Goal: Task Accomplishment & Management: Complete application form

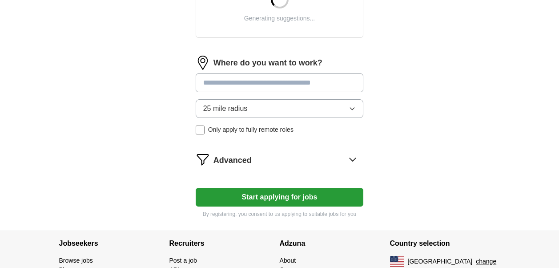
scroll to position [400, 0]
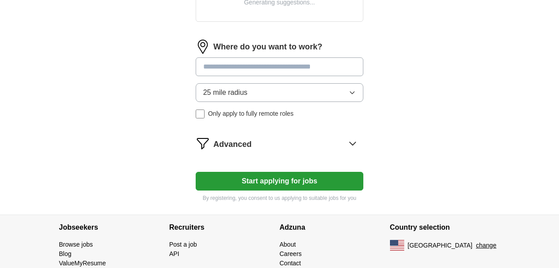
click at [280, 183] on button "Start applying for jobs" at bounding box center [280, 181] width 168 height 19
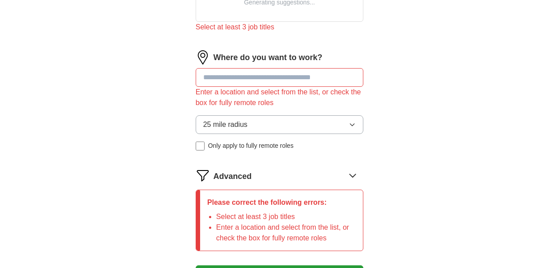
click at [250, 144] on span "Only apply to fully remote roles" at bounding box center [250, 145] width 85 height 9
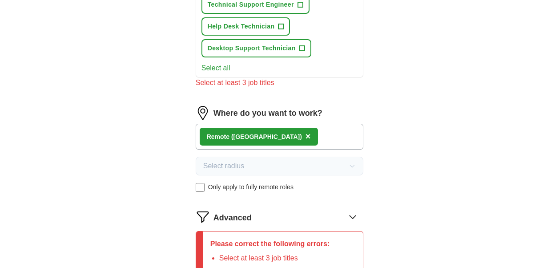
scroll to position [534, 0]
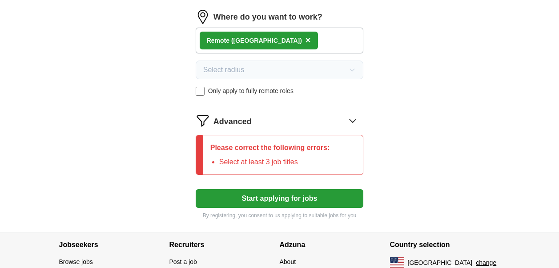
click at [283, 200] on button "Start applying for jobs" at bounding box center [280, 198] width 168 height 19
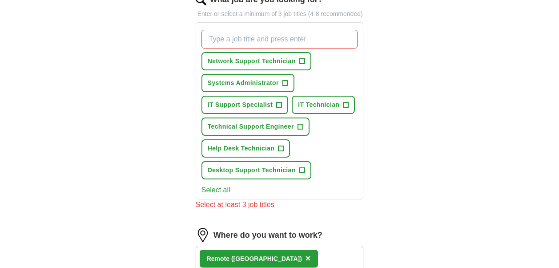
scroll to position [311, 0]
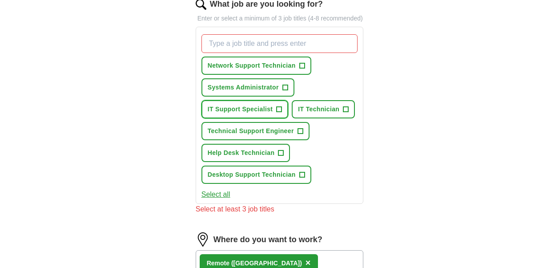
click at [281, 112] on span "+" at bounding box center [279, 109] width 5 height 7
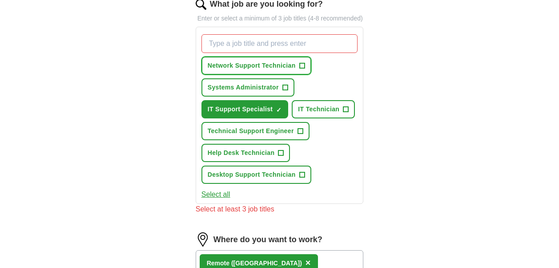
click at [303, 66] on span "+" at bounding box center [301, 65] width 5 height 7
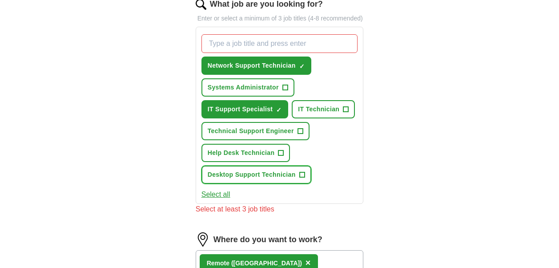
click at [304, 176] on span "+" at bounding box center [301, 174] width 5 height 7
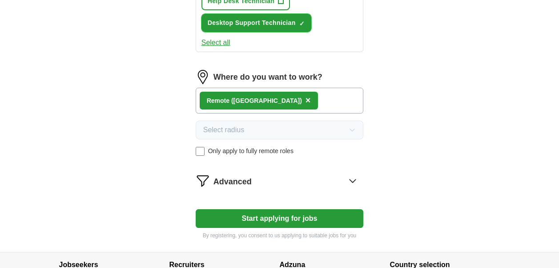
scroll to position [489, 0]
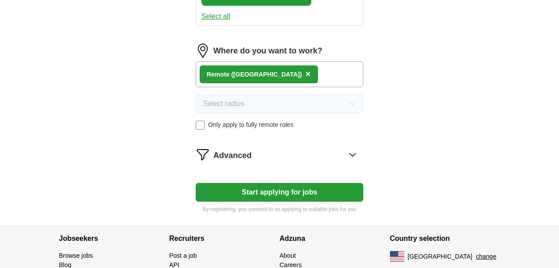
click at [286, 76] on div "Remote ([GEOGRAPHIC_DATA]) ×" at bounding box center [280, 74] width 168 height 26
click at [301, 72] on div "Remote ([GEOGRAPHIC_DATA]) ×" at bounding box center [280, 74] width 168 height 26
click at [273, 195] on button "Start applying for jobs" at bounding box center [280, 192] width 168 height 19
select select "**"
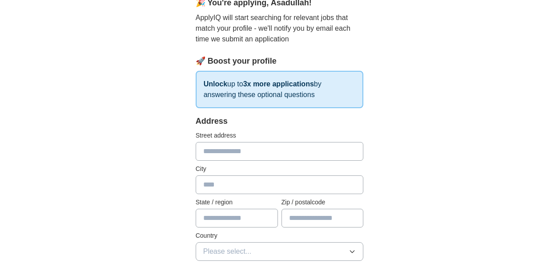
scroll to position [133, 0]
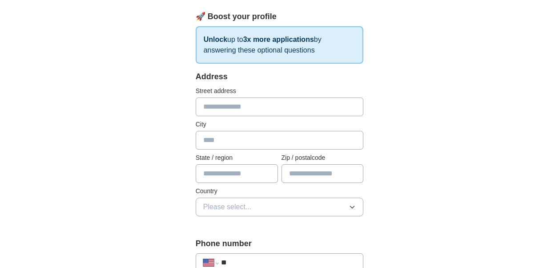
click at [262, 108] on input "text" at bounding box center [280, 106] width 168 height 19
type input "**********"
type input "******"
type input "*****"
click at [252, 176] on input "text" at bounding box center [237, 173] width 82 height 19
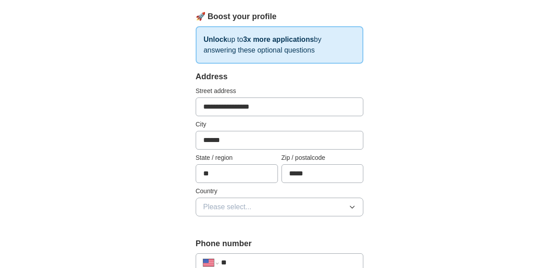
type input "**"
click at [211, 205] on span "Please select..." at bounding box center [227, 206] width 48 height 11
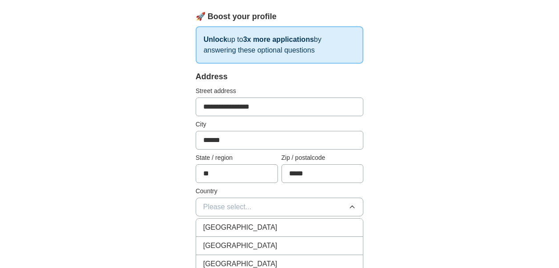
click at [249, 244] on div "[GEOGRAPHIC_DATA]" at bounding box center [279, 245] width 153 height 11
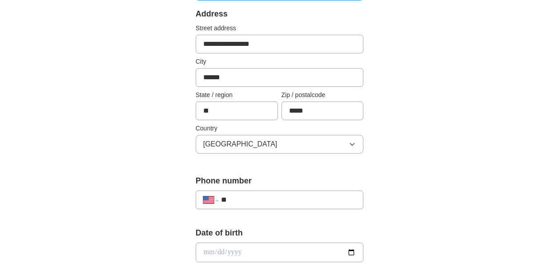
scroll to position [222, 0]
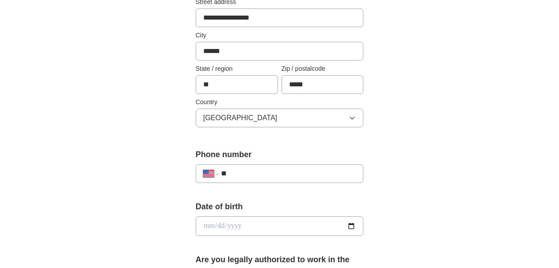
click at [260, 169] on input "**" at bounding box center [288, 173] width 135 height 11
type input "**********"
click at [259, 230] on input "date" at bounding box center [280, 226] width 168 height 20
click at [355, 228] on input "date" at bounding box center [280, 226] width 168 height 20
type input "**********"
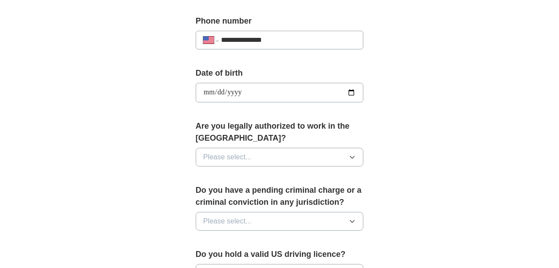
scroll to position [445, 0]
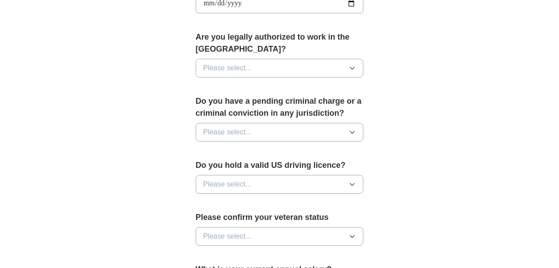
click at [312, 65] on button "Please select..." at bounding box center [280, 68] width 168 height 19
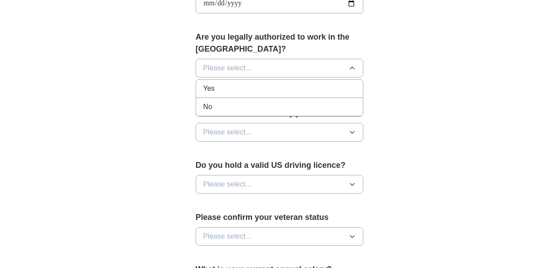
click at [239, 93] on div "Yes" at bounding box center [279, 88] width 153 height 11
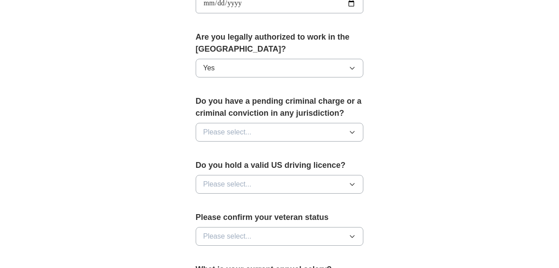
click at [260, 131] on button "Please select..." at bounding box center [280, 132] width 168 height 19
click at [245, 170] on div "No" at bounding box center [279, 170] width 153 height 11
click at [266, 182] on button "Please select..." at bounding box center [280, 184] width 168 height 19
click at [237, 205] on div "Yes" at bounding box center [279, 204] width 153 height 11
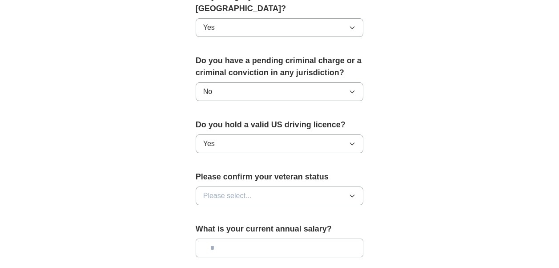
scroll to position [534, 0]
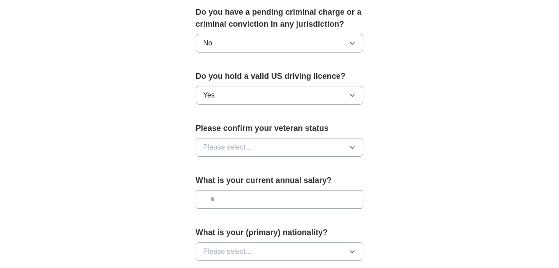
click at [243, 148] on span "Please select..." at bounding box center [227, 147] width 48 height 11
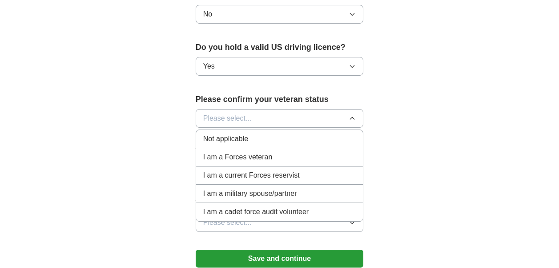
scroll to position [578, 0]
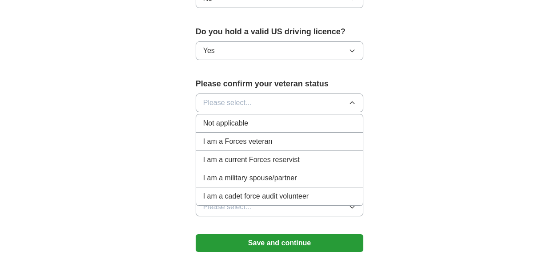
click at [243, 129] on li "Not applicable" at bounding box center [279, 123] width 167 height 18
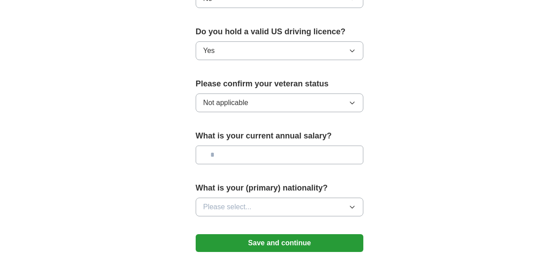
click at [240, 160] on input "text" at bounding box center [280, 154] width 168 height 19
type input "***"
click at [250, 208] on span "Please select..." at bounding box center [227, 206] width 48 height 11
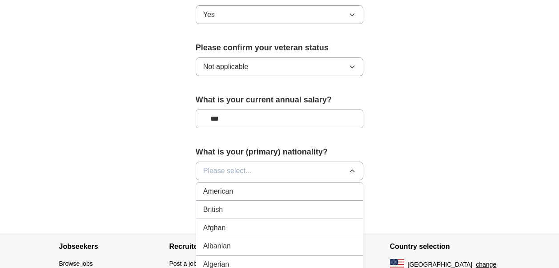
scroll to position [623, 0]
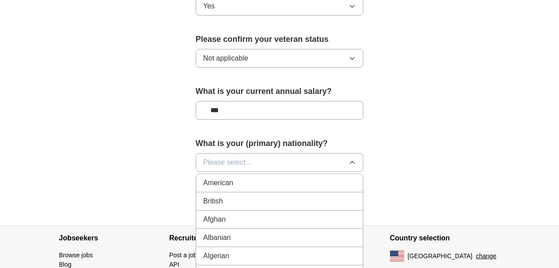
click at [235, 181] on div "American" at bounding box center [279, 182] width 153 height 11
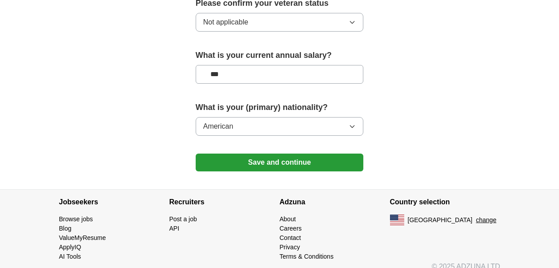
scroll to position [667, 0]
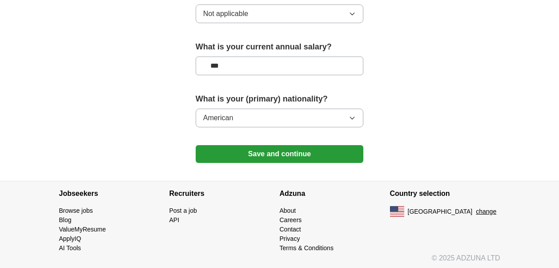
click at [262, 154] on button "Save and continue" at bounding box center [280, 154] width 168 height 18
